Goal: Check status: Check status

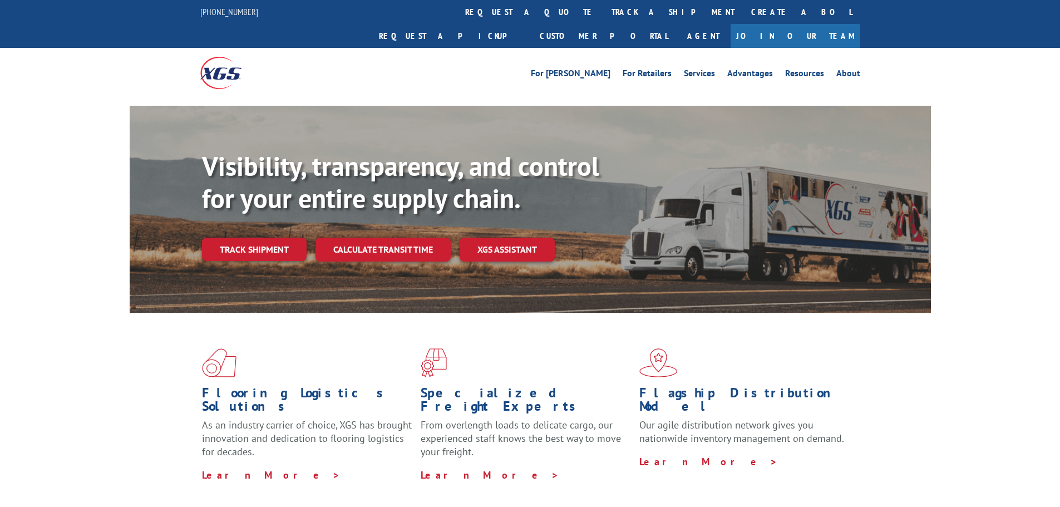
click at [522, 48] on div "For [PERSON_NAME] For Retailers Services Advantages Resources About For [PERSON…" at bounding box center [530, 73] width 660 height 50
click at [603, 17] on link "track a shipment" at bounding box center [673, 12] width 140 height 24
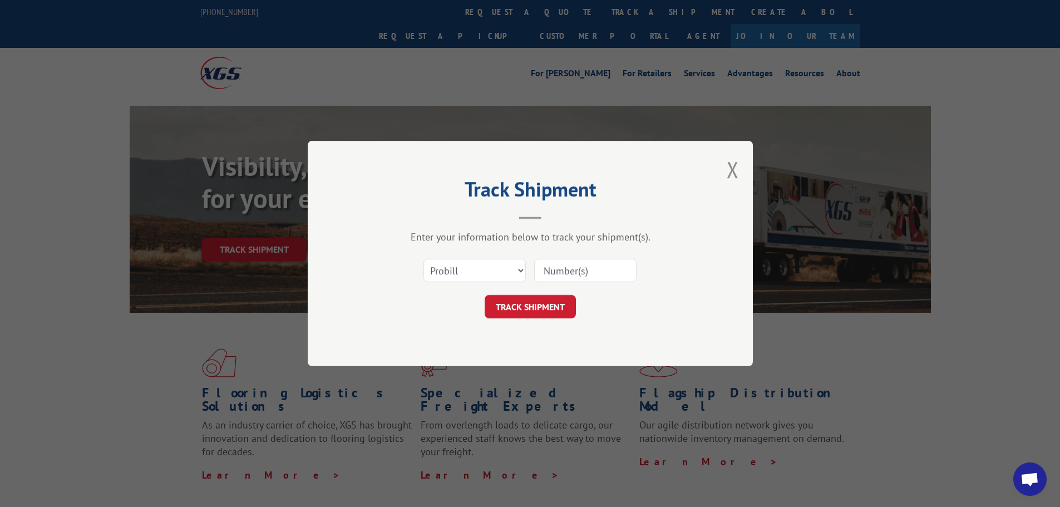
click at [576, 283] on div "Select category... Probill BOL PO" at bounding box center [530, 270] width 334 height 37
click at [565, 282] on div at bounding box center [585, 271] width 102 height 26
click at [565, 281] on input at bounding box center [585, 270] width 102 height 23
paste input "6100052382"
type input "6100052382"
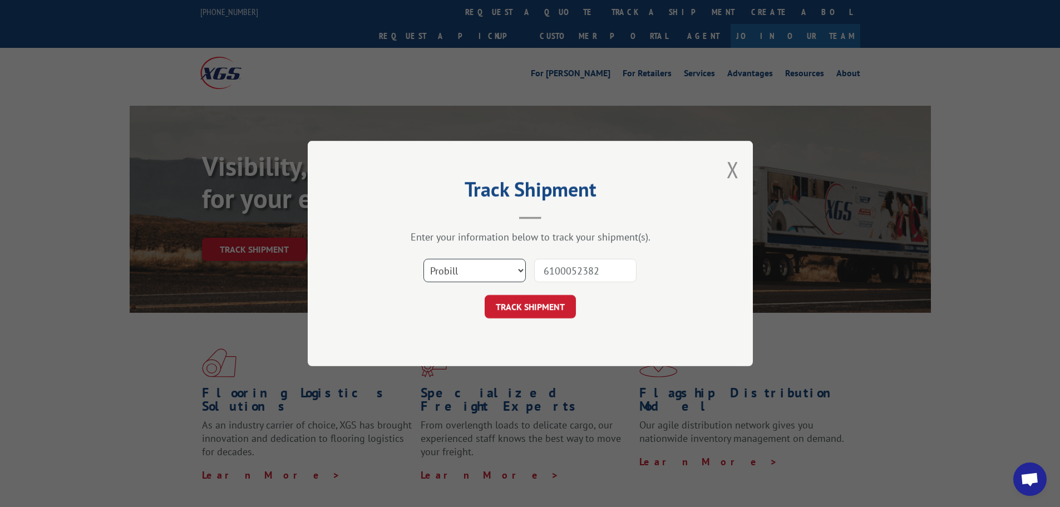
drag, startPoint x: 489, startPoint y: 263, endPoint x: 476, endPoint y: 280, distance: 21.0
click at [489, 266] on select "Select category... Probill BOL PO" at bounding box center [474, 270] width 102 height 23
select select "bol"
click at [423, 259] on select "Select category... Probill BOL PO" at bounding box center [474, 270] width 102 height 23
click at [532, 309] on button "TRACK SHIPMENT" at bounding box center [530, 306] width 91 height 23
